Goal: Task Accomplishment & Management: Use online tool/utility

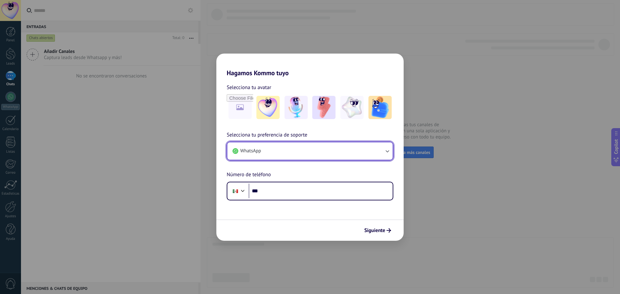
click at [304, 153] on button "WhatsApp" at bounding box center [309, 150] width 165 height 17
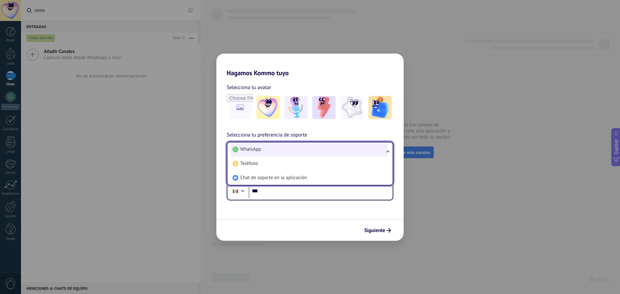
click at [304, 153] on li "WhatsApp" at bounding box center [308, 149] width 157 height 14
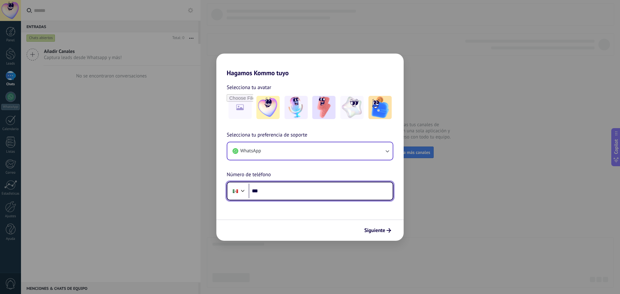
click at [300, 186] on input "***" at bounding box center [320, 191] width 144 height 15
type input "**********"
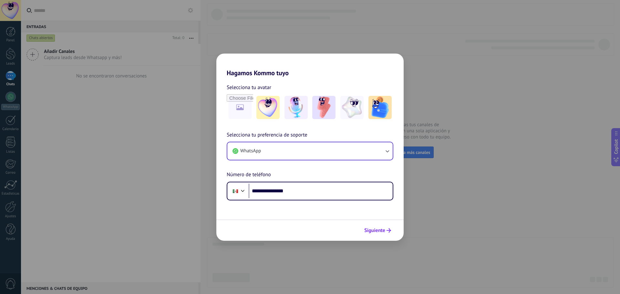
click at [372, 229] on span "Siguiente" at bounding box center [374, 230] width 21 height 5
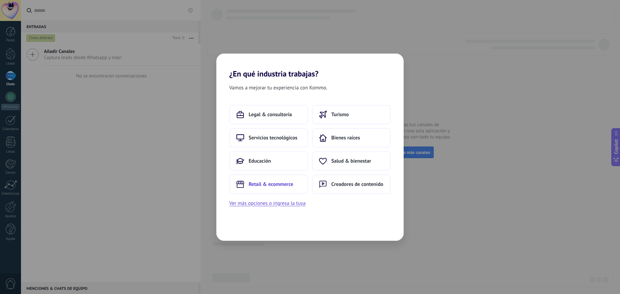
click at [269, 186] on span "Retail & ecommerce" at bounding box center [270, 184] width 45 height 6
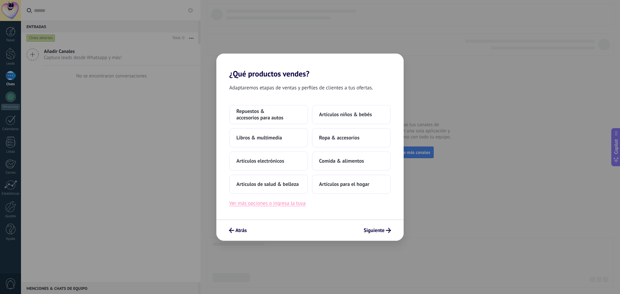
click at [280, 203] on button "Ver más opciones o ingresa la tuya" at bounding box center [267, 203] width 76 height 8
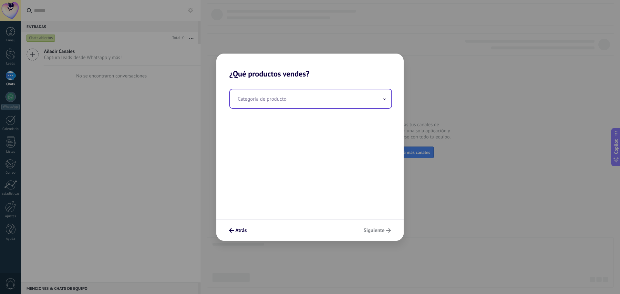
click at [315, 103] on input "text" at bounding box center [310, 98] width 161 height 19
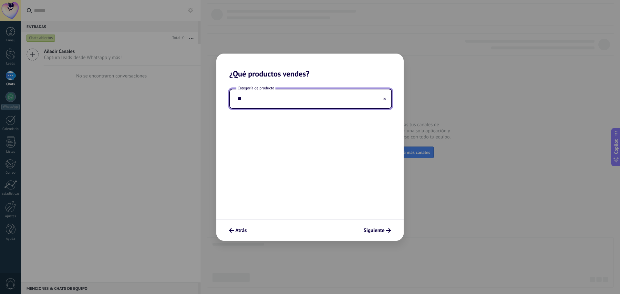
type input "*"
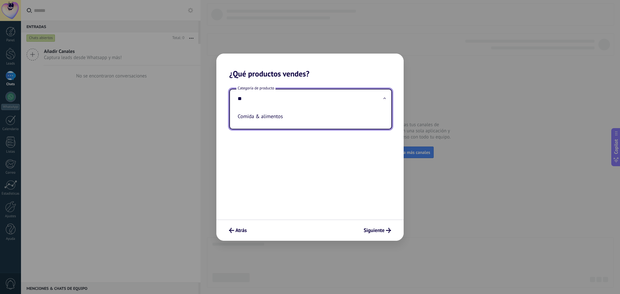
type input "*"
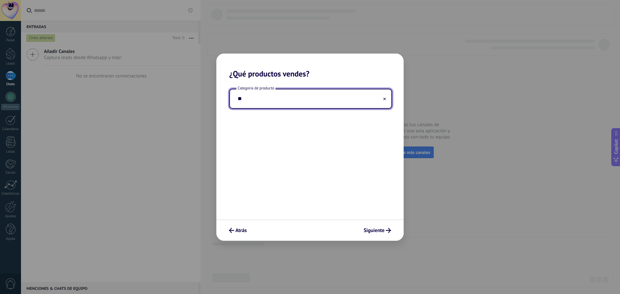
type input "*"
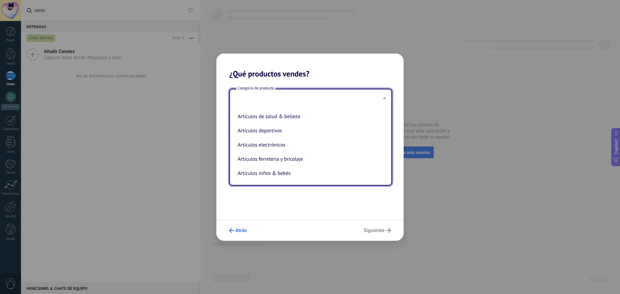
click at [234, 231] on span "Atrás" at bounding box center [238, 230] width 18 height 5
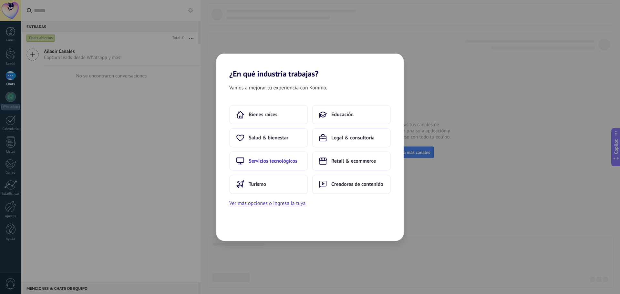
click at [266, 163] on span "Servicios tecnológicos" at bounding box center [272, 161] width 49 height 6
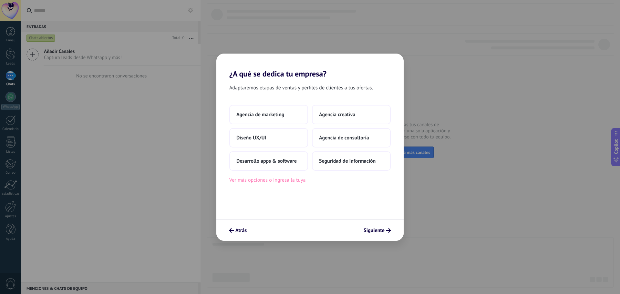
click at [247, 182] on button "Ver más opciones o ingresa la tuya" at bounding box center [267, 180] width 76 height 8
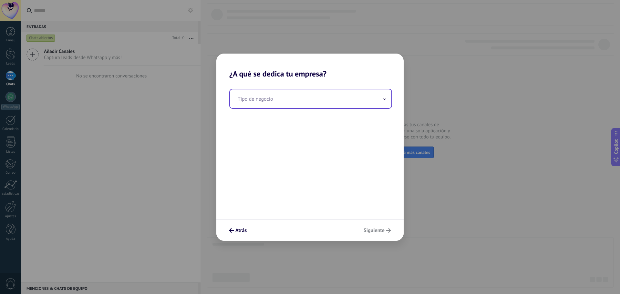
click at [304, 96] on input "text" at bounding box center [310, 98] width 161 height 19
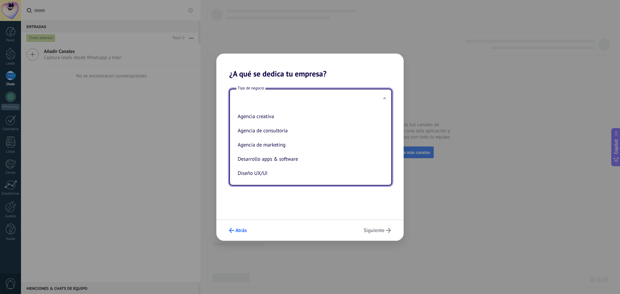
click at [228, 226] on button "Atrás" at bounding box center [238, 230] width 24 height 11
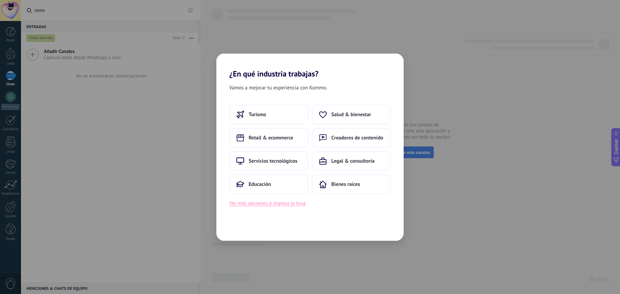
click at [296, 205] on button "Ver más opciones o ingresa la tuya" at bounding box center [267, 203] width 76 height 8
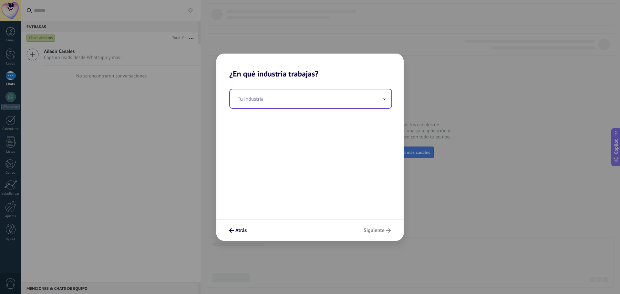
click at [301, 97] on input "text" at bounding box center [310, 98] width 161 height 19
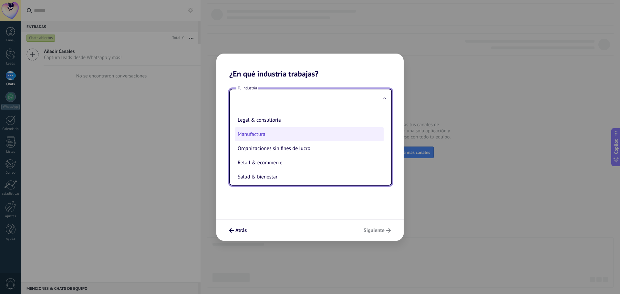
scroll to position [97, 0]
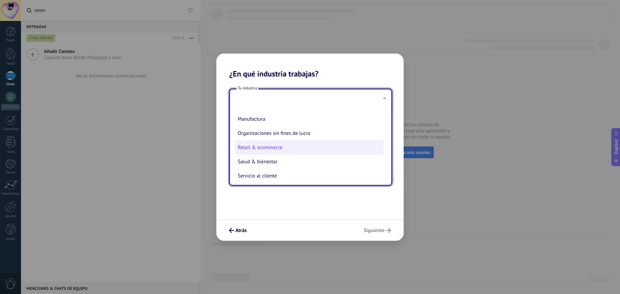
click at [316, 150] on li "Retail & ecommerce" at bounding box center [309, 147] width 148 height 14
type input "**********"
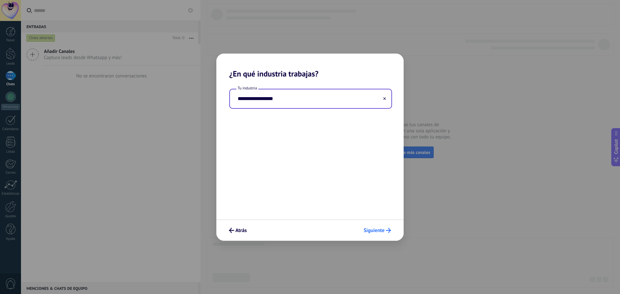
click at [376, 232] on span "Siguiente" at bounding box center [373, 230] width 21 height 5
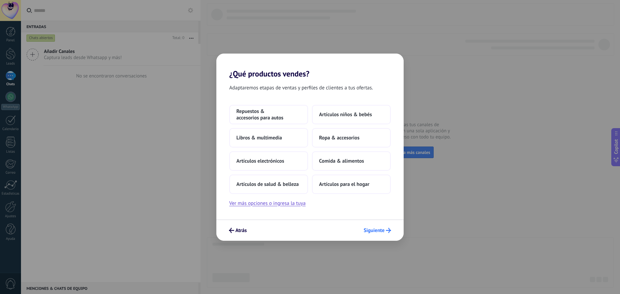
click at [381, 228] on span "Siguiente" at bounding box center [373, 230] width 21 height 5
click at [278, 205] on button "Ver más opciones o ingresa la tuya" at bounding box center [267, 203] width 76 height 8
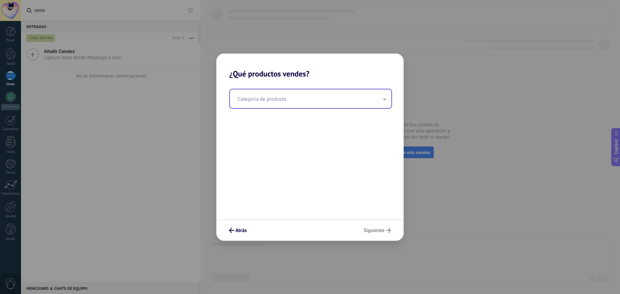
click at [309, 106] on input "text" at bounding box center [310, 98] width 161 height 19
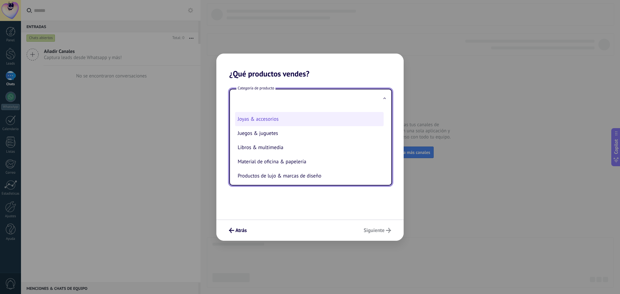
click at [325, 157] on li "Material de oficina & papelería" at bounding box center [309, 162] width 148 height 14
type input "**********"
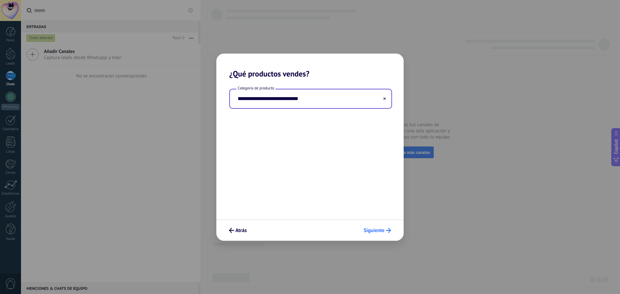
click at [378, 228] on span "Siguiente" at bounding box center [373, 230] width 21 height 5
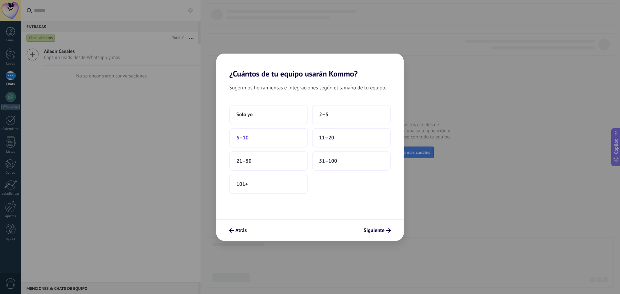
click at [268, 136] on button "6–10" at bounding box center [268, 137] width 79 height 19
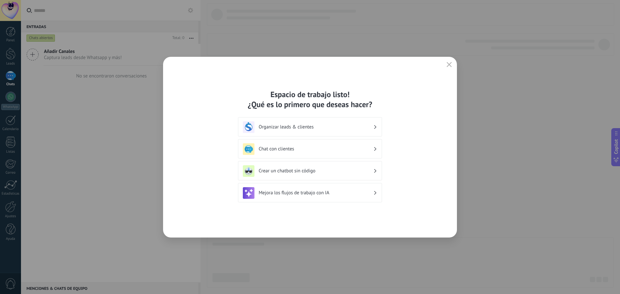
click at [351, 147] on h3 "Chat con clientes" at bounding box center [316, 149] width 115 height 6
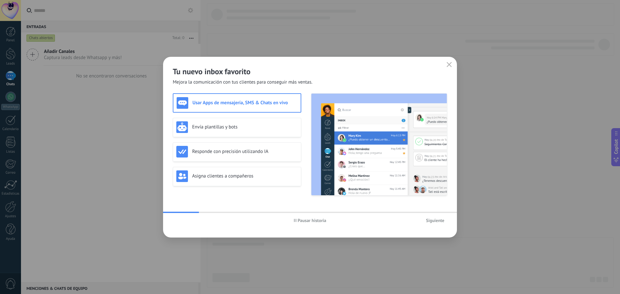
click at [425, 221] on button "Siguiente" at bounding box center [435, 221] width 24 height 10
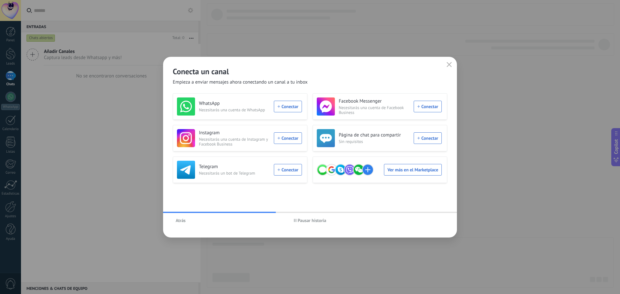
click at [382, 213] on div "Atrás Pausar historia" at bounding box center [310, 220] width 294 height 15
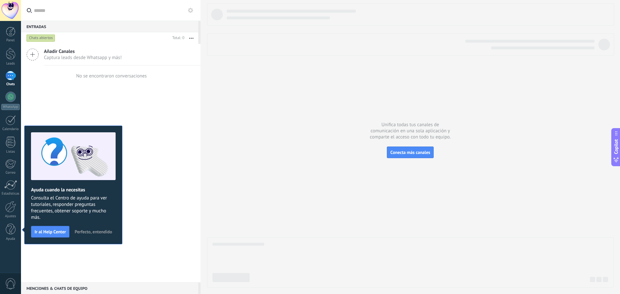
click at [101, 230] on span "Perfecto, entendido" at bounding box center [93, 231] width 37 height 5
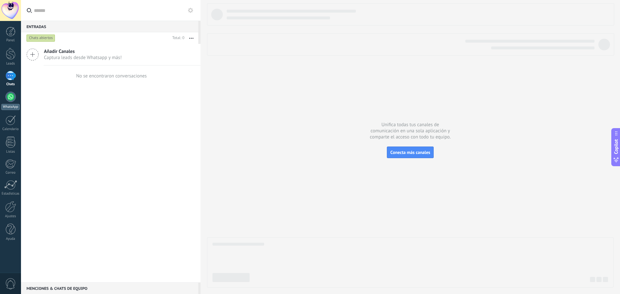
click at [8, 101] on div at bounding box center [10, 97] width 10 height 10
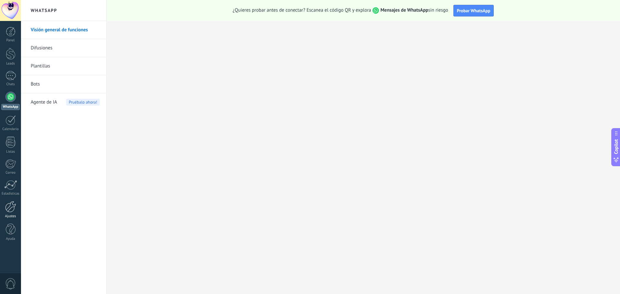
click at [15, 205] on div at bounding box center [10, 206] width 11 height 11
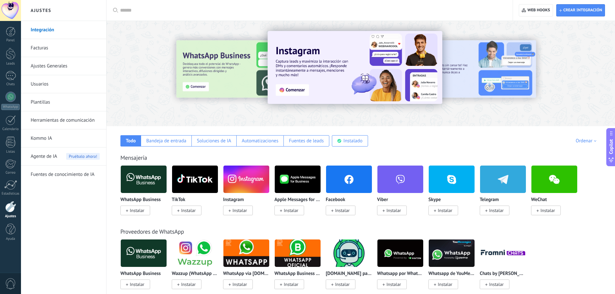
click at [46, 46] on link "Facturas" at bounding box center [65, 48] width 69 height 18
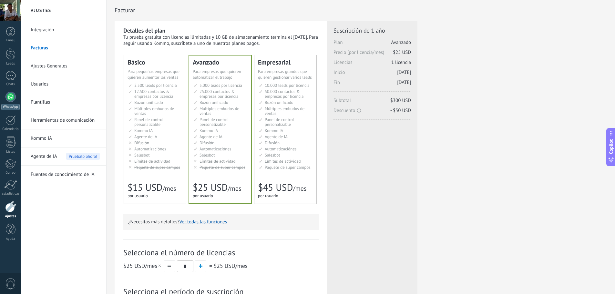
click at [7, 95] on div at bounding box center [10, 97] width 10 height 10
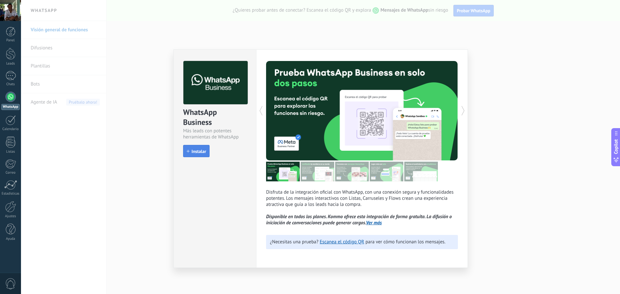
click at [198, 150] on span "Instalar" at bounding box center [198, 151] width 15 height 5
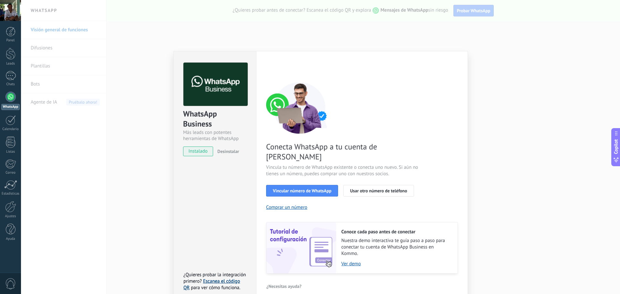
click at [231, 278] on link "Escanea el código QR" at bounding box center [211, 284] width 56 height 13
click at [313, 188] on span "Vincular número de WhatsApp" at bounding box center [302, 190] width 58 height 5
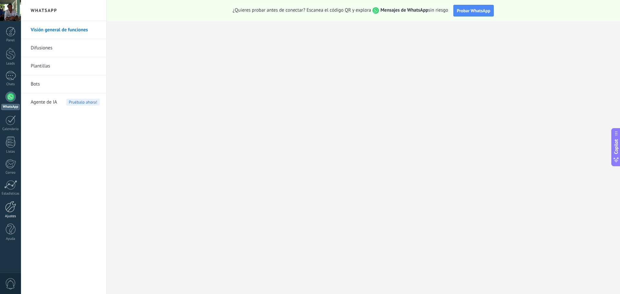
click at [7, 211] on div at bounding box center [10, 206] width 11 height 11
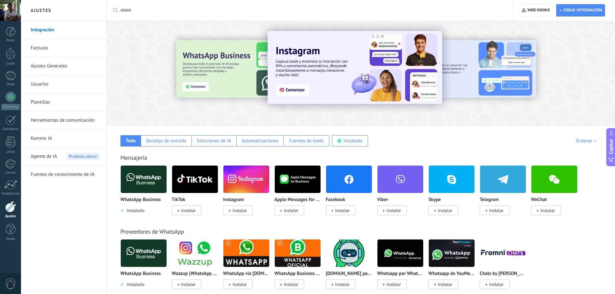
click at [45, 46] on link "Facturas" at bounding box center [65, 48] width 69 height 18
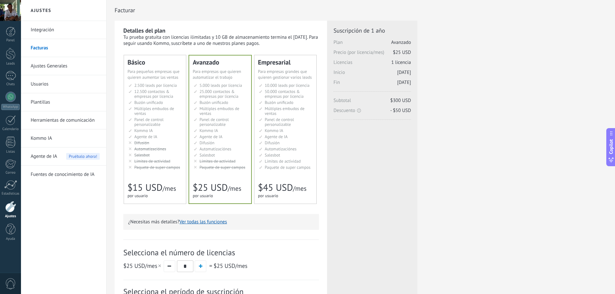
click at [40, 30] on link "Integración" at bounding box center [65, 30] width 69 height 18
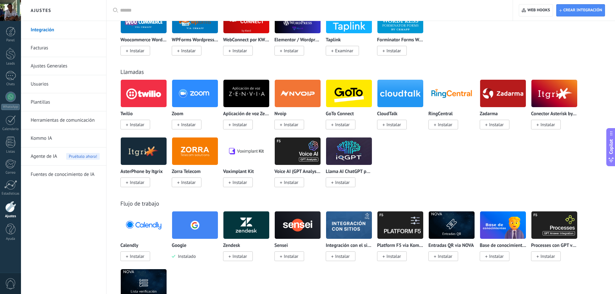
scroll to position [581, 0]
